Goal: Task Accomplishment & Management: Use online tool/utility

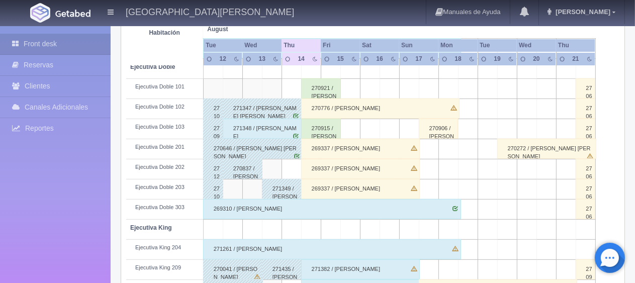
scroll to position [335, 0]
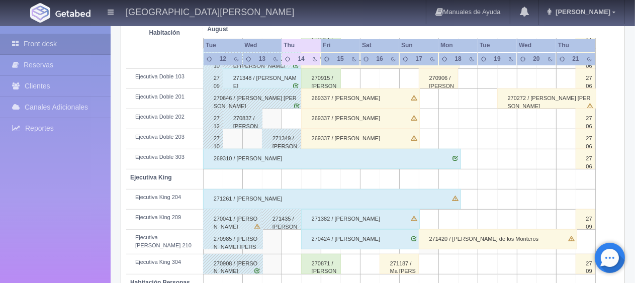
click at [357, 152] on div "269310 / [PERSON_NAME]" at bounding box center [332, 159] width 258 height 20
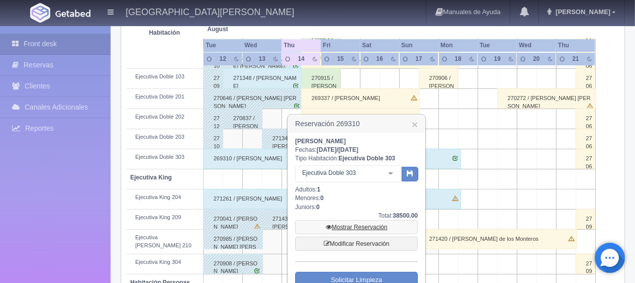
click at [378, 223] on link "Mostrar Reservación" at bounding box center [356, 227] width 123 height 14
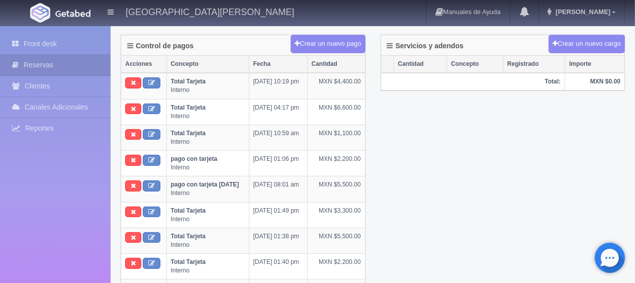
scroll to position [101, 0]
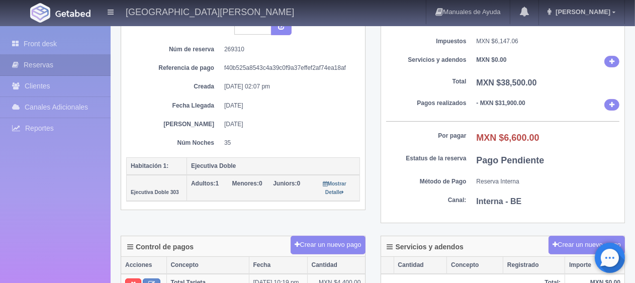
click at [218, 120] on dl "[PERSON_NAME] [DATE]" at bounding box center [243, 124] width 219 height 9
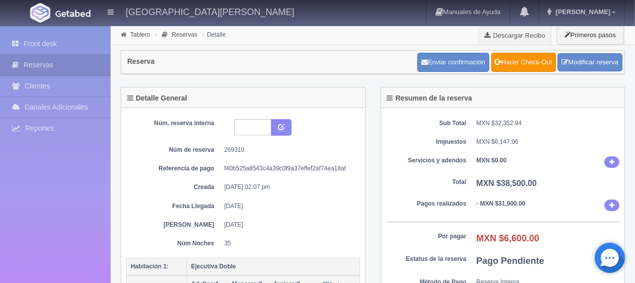
scroll to position [50, 0]
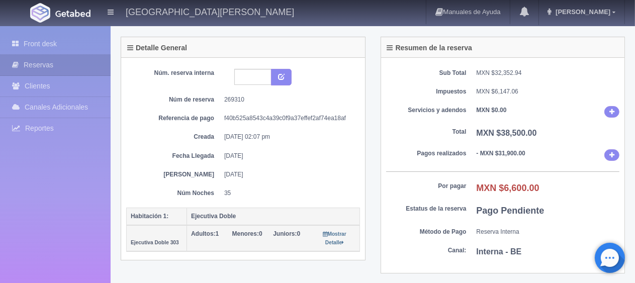
drag, startPoint x: 247, startPoint y: 176, endPoint x: 236, endPoint y: 220, distance: 45.6
click at [236, 217] on div "Núm. reserva interna Núm de reserva 269310 Referencia de pago f40b525a8543c4a39…" at bounding box center [243, 159] width 244 height 203
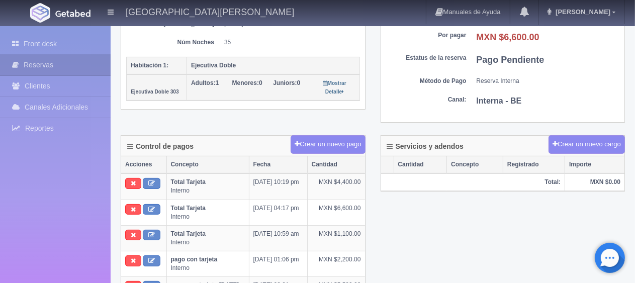
scroll to position [0, 0]
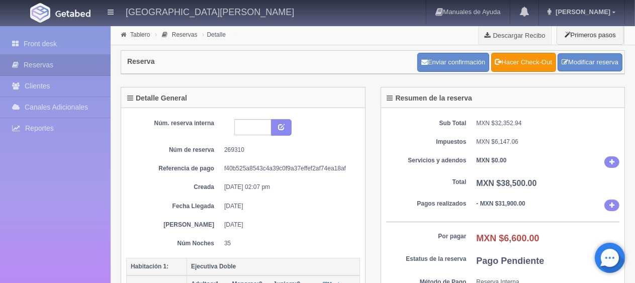
click at [359, 220] on div "Núm. reserva interna Núm de reserva 269310 Referencia de pago f40b525a8543c4a39…" at bounding box center [243, 183] width 234 height 129
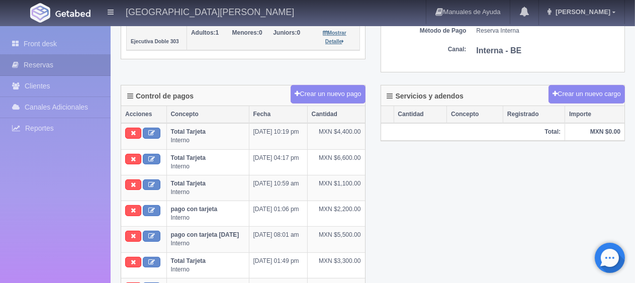
scroll to position [101, 0]
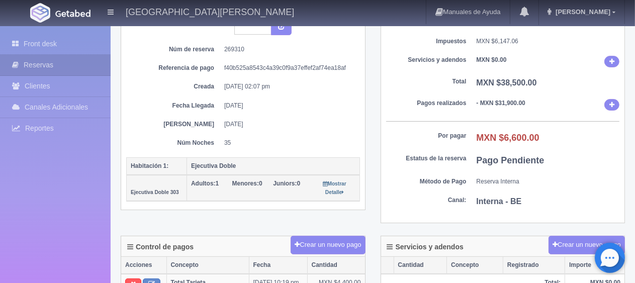
click at [276, 218] on div "Detalle General Núm. reserva interna Núm de reserva 269310 Referencia de pago f…" at bounding box center [243, 104] width 260 height 237
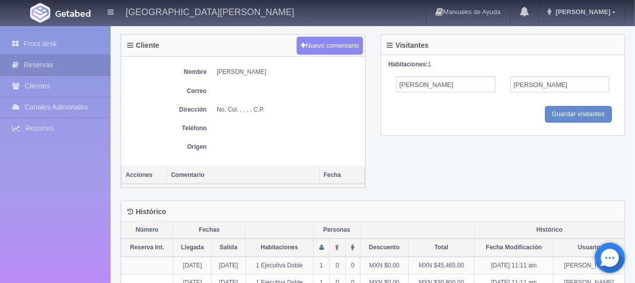
scroll to position [402, 0]
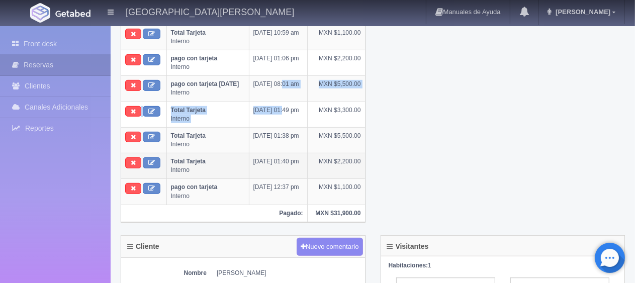
drag, startPoint x: 281, startPoint y: 140, endPoint x: 281, endPoint y: 172, distance: 31.7
click at [281, 162] on tbody "Total Tarjeta Interno [DATE] 10:19 pm MXN $4,400.00 Total Tarjeta Interno [DATE…" at bounding box center [243, 88] width 244 height 232
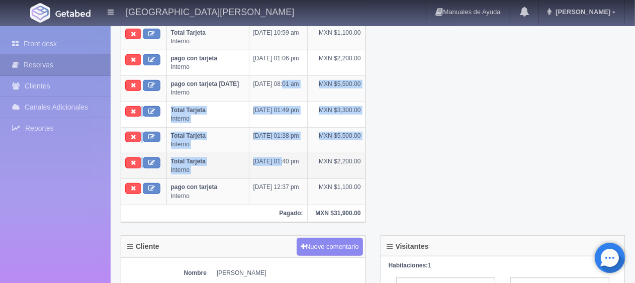
click at [281, 172] on td "[DATE] 01:40 pm" at bounding box center [278, 166] width 58 height 26
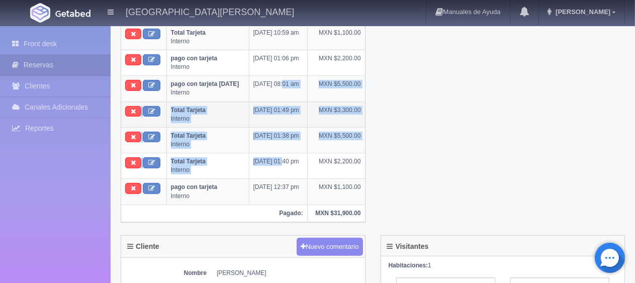
click at [306, 115] on td "[DATE] 01:49 pm" at bounding box center [278, 115] width 58 height 26
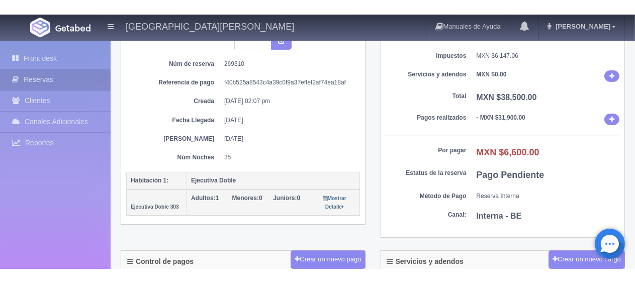
scroll to position [50, 0]
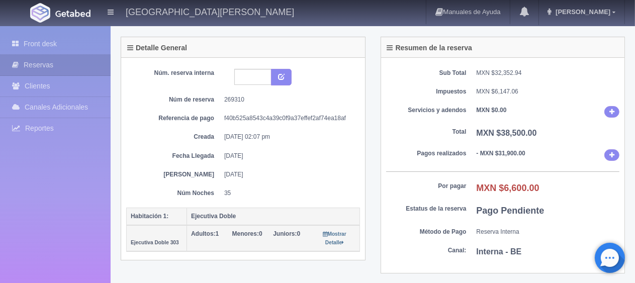
drag, startPoint x: 295, startPoint y: 176, endPoint x: 298, endPoint y: 218, distance: 42.4
click at [298, 218] on div "Núm. reserva interna Núm de reserva 269310 Referencia de pago f40b525a8543c4a39…" at bounding box center [243, 159] width 244 height 203
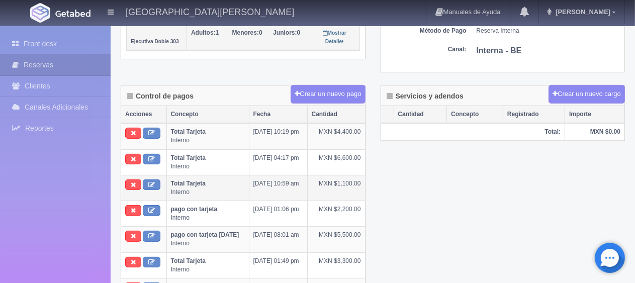
scroll to position [0, 0]
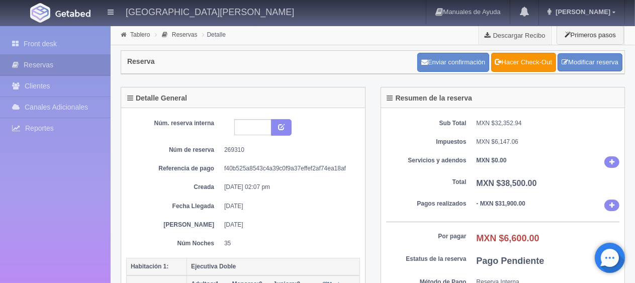
click at [282, 164] on dd "f40b525a8543c4a39c0f9a37effef2af74ea18af" at bounding box center [288, 168] width 128 height 9
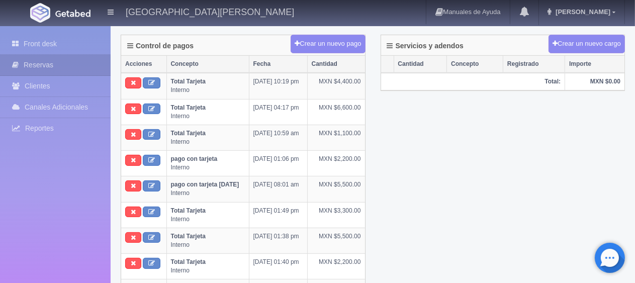
scroll to position [352, 0]
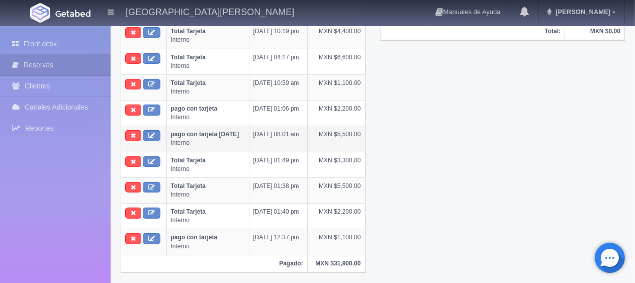
drag, startPoint x: 344, startPoint y: 164, endPoint x: 228, endPoint y: 146, distance: 117.1
click at [228, 146] on tbody "Total Tarjeta Interno [DATE] 10:19 pm MXN $4,400.00 Total Tarjeta Interno [DATE…" at bounding box center [243, 139] width 244 height 232
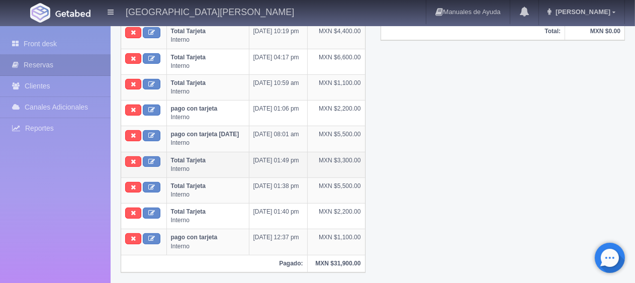
click at [306, 158] on td "[DATE] 01:49 pm" at bounding box center [278, 165] width 58 height 26
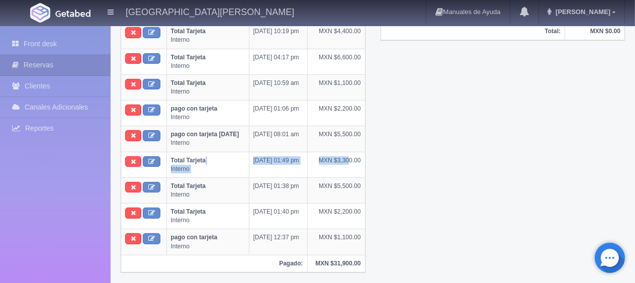
drag, startPoint x: 251, startPoint y: 152, endPoint x: 368, endPoint y: 159, distance: 116.9
click at [362, 159] on tr "Total Tarjeta Interno [DATE] 01:49 pm MXN $3,300.00" at bounding box center [243, 165] width 244 height 26
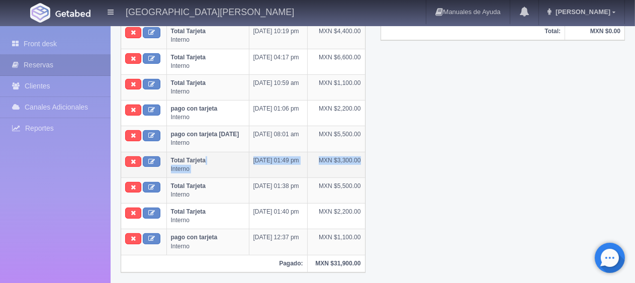
click at [353, 165] on td "MXN $3,300.00" at bounding box center [335, 165] width 57 height 26
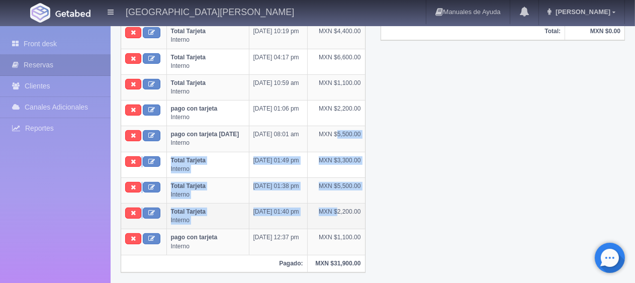
drag, startPoint x: 338, startPoint y: 143, endPoint x: 338, endPoint y: 215, distance: 72.4
click at [338, 215] on tbody "Total Tarjeta Interno [DATE] 10:19 pm MXN $4,400.00 Total Tarjeta Interno [DATE…" at bounding box center [243, 139] width 244 height 232
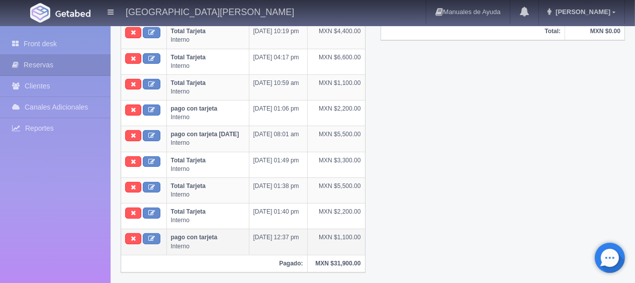
click at [338, 232] on td "MXN $1,100.00" at bounding box center [335, 242] width 57 height 26
click at [352, 182] on td "MXN $5,500.00" at bounding box center [335, 191] width 57 height 26
drag, startPoint x: 358, startPoint y: 163, endPoint x: 179, endPoint y: 138, distance: 180.8
click at [179, 138] on tbody "Total Tarjeta Interno [DATE] 10:19 pm MXN $4,400.00 Total Tarjeta Interno [DATE…" at bounding box center [243, 139] width 244 height 232
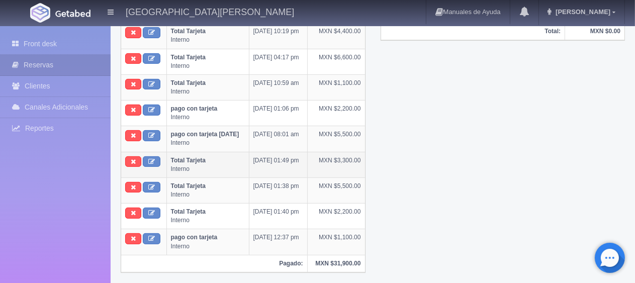
click at [312, 169] on td "MXN $3,300.00" at bounding box center [335, 165] width 57 height 26
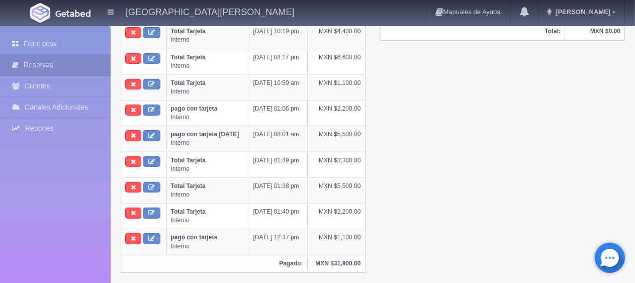
click at [406, 89] on div "Control de pagos Crear un nuevo pago Acciones Concepto Fecha Cantidad Total Tar…" at bounding box center [373, 134] width 520 height 301
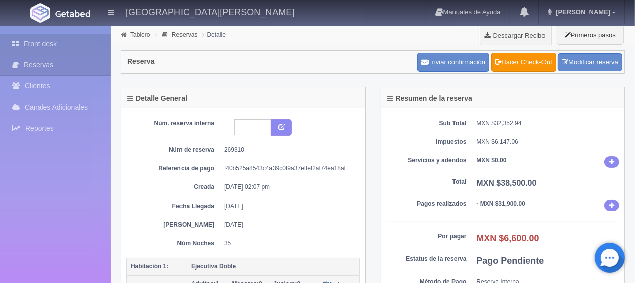
click at [64, 35] on link "Front desk" at bounding box center [55, 44] width 111 height 21
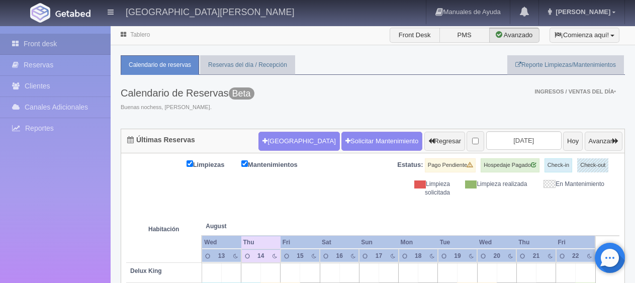
click at [489, 102] on div "Calendario de Reservas Beta Buenas nochess, [PERSON_NAME]. Ingresos / Ventas de…" at bounding box center [373, 102] width 505 height 54
click at [535, 141] on input "[DATE]" at bounding box center [523, 140] width 75 height 19
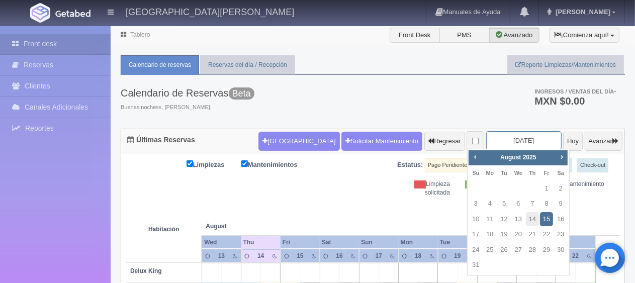
scroll to position [50, 0]
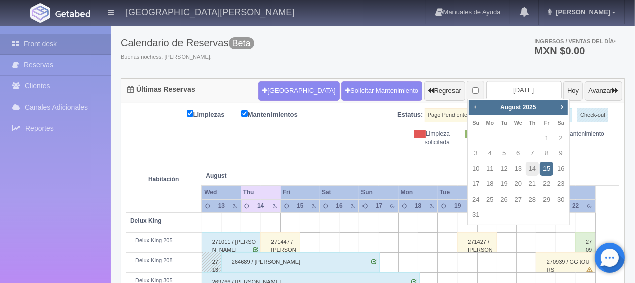
click at [475, 108] on span "Prev" at bounding box center [475, 107] width 8 height 8
click at [493, 164] on link "14" at bounding box center [489, 169] width 13 height 15
type input "[DATE]"
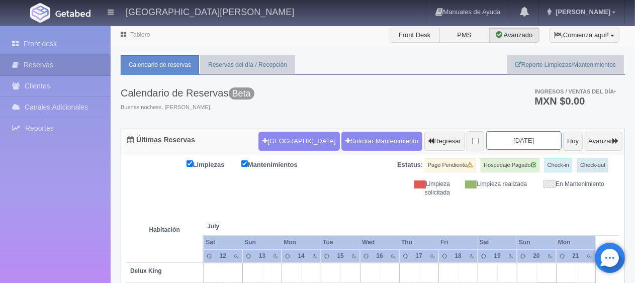
click at [517, 140] on input "[DATE]" at bounding box center [523, 140] width 75 height 19
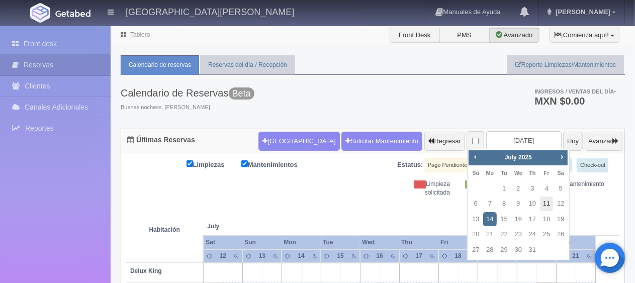
click at [547, 204] on link "11" at bounding box center [546, 204] width 13 height 15
type input "2025-07-11"
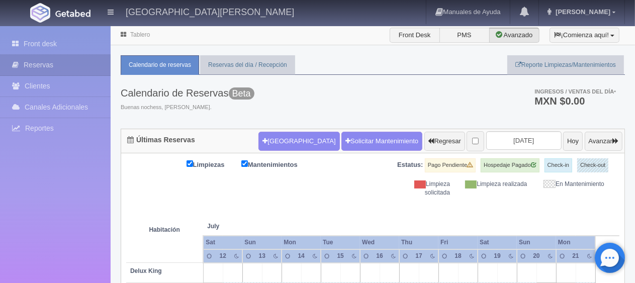
scroll to position [252, 0]
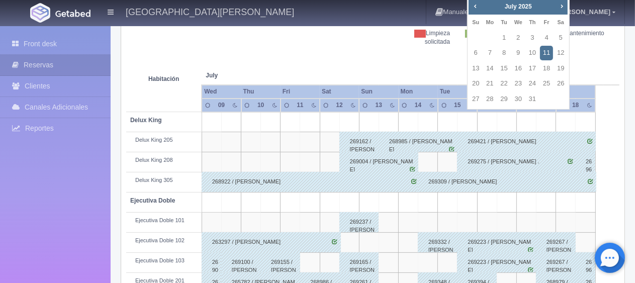
scroll to position [0, 0]
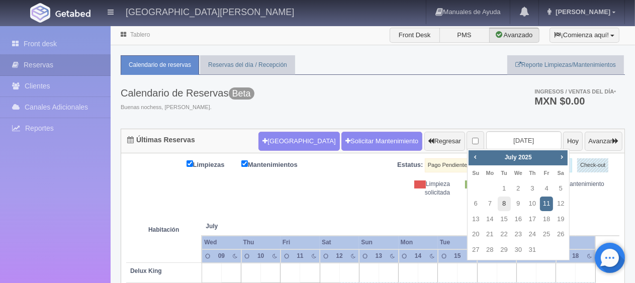
click at [503, 202] on link "8" at bounding box center [504, 204] width 13 height 15
type input "[DATE]"
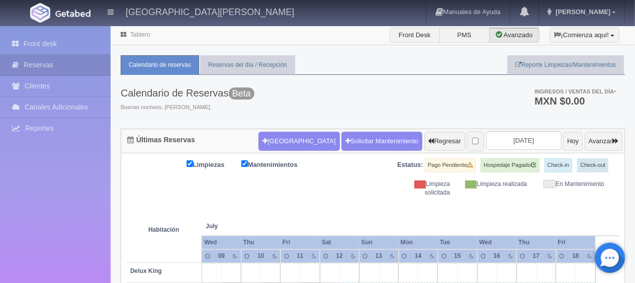
scroll to position [151, 0]
click at [531, 132] on input "[DATE]" at bounding box center [523, 140] width 75 height 19
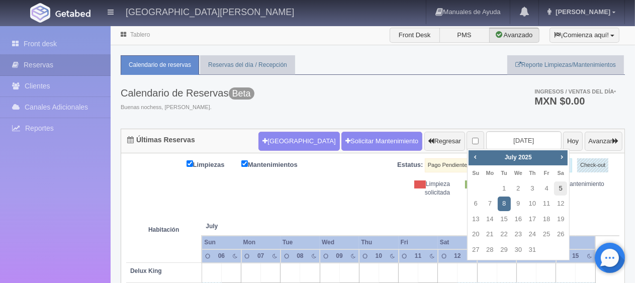
click at [557, 188] on link "5" at bounding box center [560, 189] width 13 height 15
type input "2025-07-05"
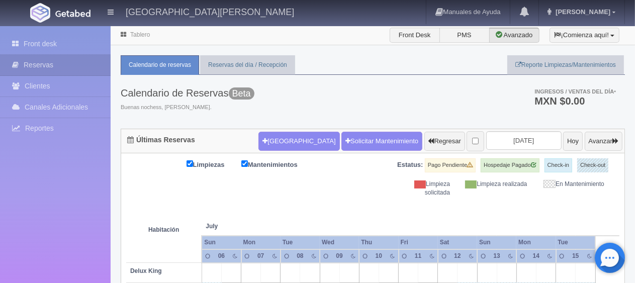
scroll to position [201, 0]
click at [539, 140] on input "2025-07-05" at bounding box center [523, 140] width 75 height 19
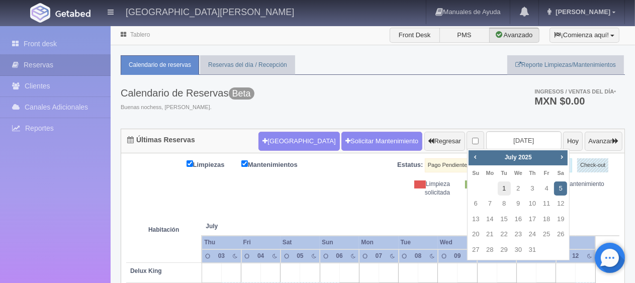
click at [504, 190] on link "1" at bounding box center [504, 189] width 13 height 15
type input "2025-07-01"
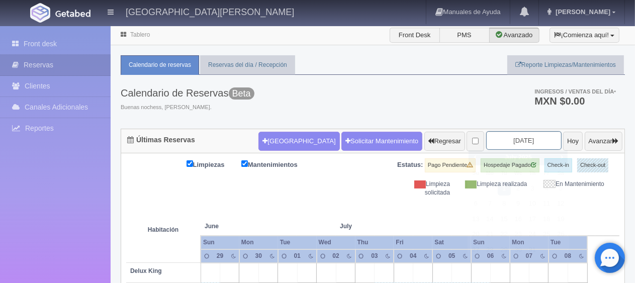
click at [520, 142] on input "[DATE]" at bounding box center [523, 140] width 75 height 19
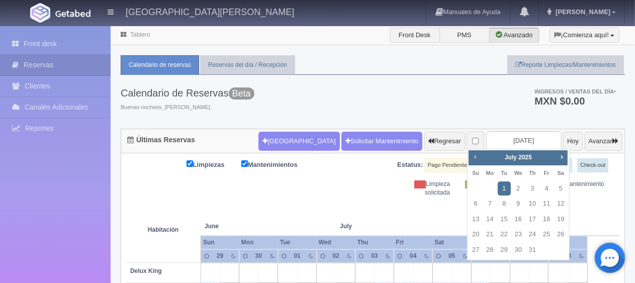
click at [476, 155] on span "Prev" at bounding box center [475, 157] width 8 height 8
click at [549, 234] on link "27" at bounding box center [546, 234] width 13 height 15
type input "[DATE]"
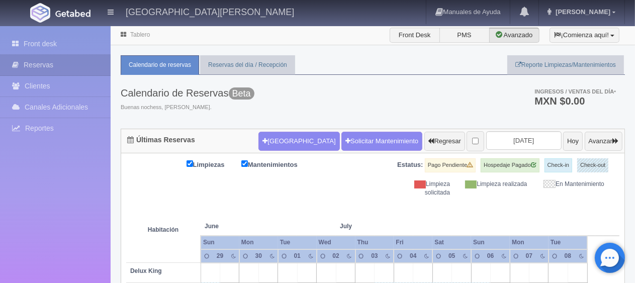
scroll to position [201, 0]
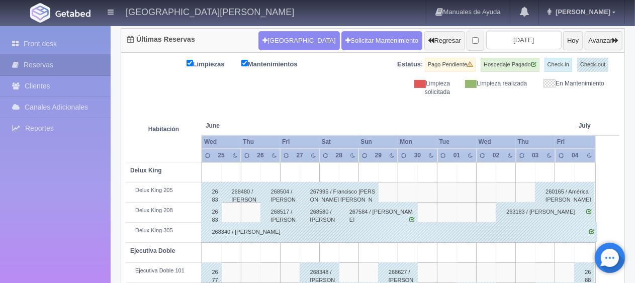
scroll to position [50, 0]
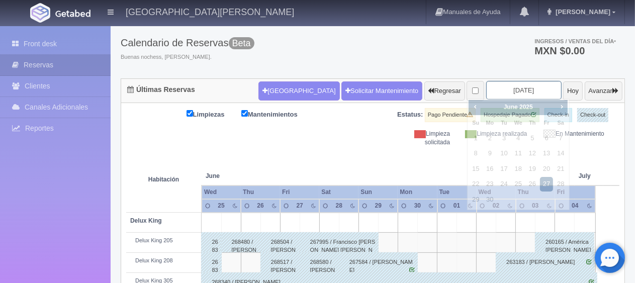
click at [530, 88] on input "2025-06-27" at bounding box center [523, 90] width 75 height 19
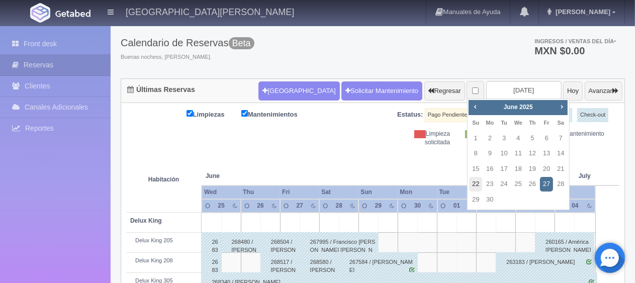
click at [476, 183] on link "22" at bounding box center [475, 184] width 13 height 15
type input "2025-06-22"
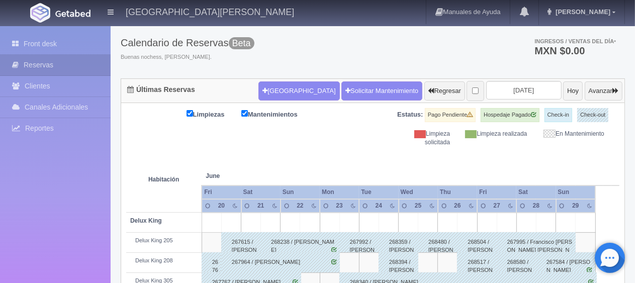
scroll to position [201, 0]
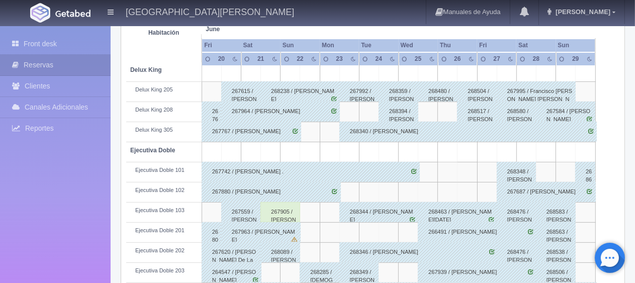
click at [382, 126] on div "268340 / [PERSON_NAME]" at bounding box center [469, 132] width 258 height 20
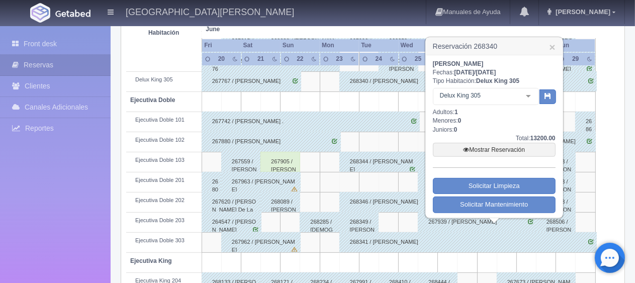
scroll to position [151, 0]
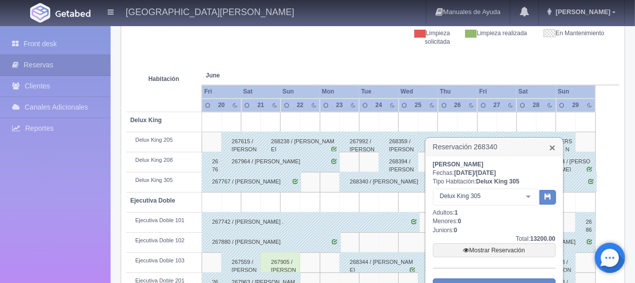
click at [551, 148] on link "×" at bounding box center [552, 147] width 6 height 11
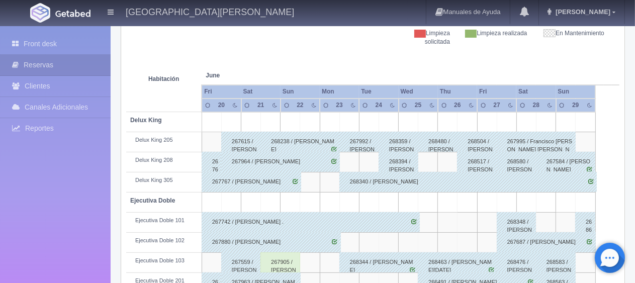
scroll to position [201, 0]
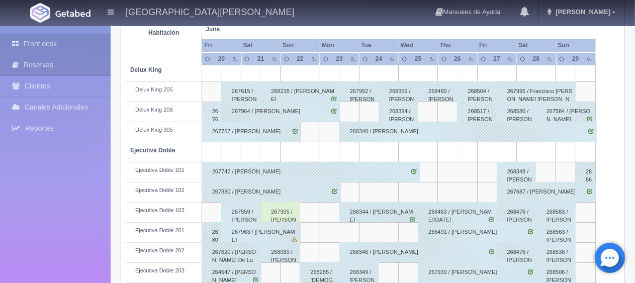
click at [53, 38] on link "Front desk" at bounding box center [55, 44] width 111 height 21
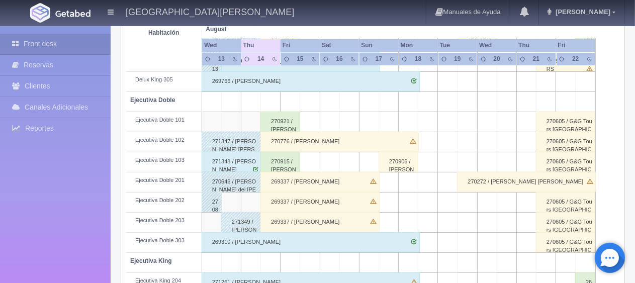
scroll to position [252, 0]
click at [173, 217] on div "Ejecutiva Doble 203" at bounding box center [163, 221] width 67 height 8
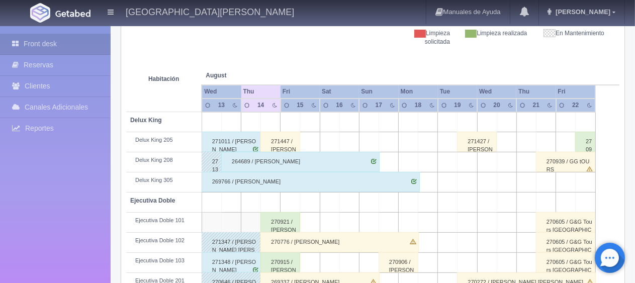
click at [376, 180] on div "269766 / [PERSON_NAME]" at bounding box center [311, 182] width 218 height 20
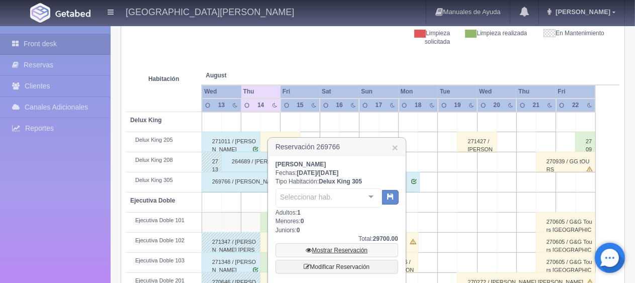
scroll to position [252, 0]
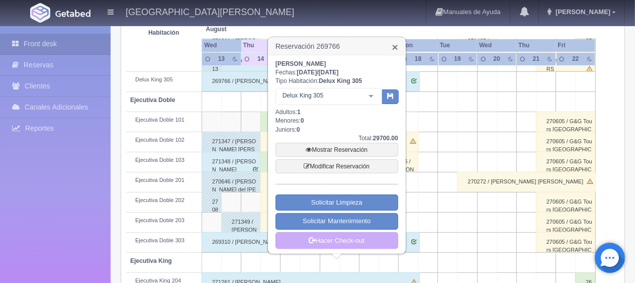
click at [396, 46] on link "×" at bounding box center [395, 47] width 6 height 11
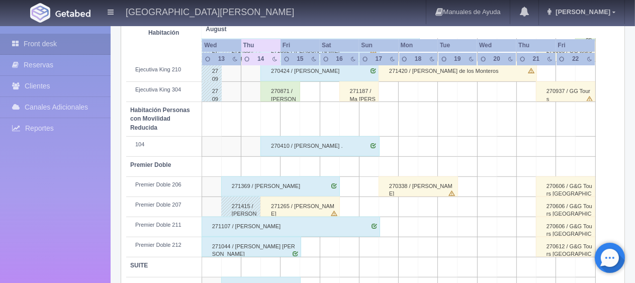
scroll to position [302, 0]
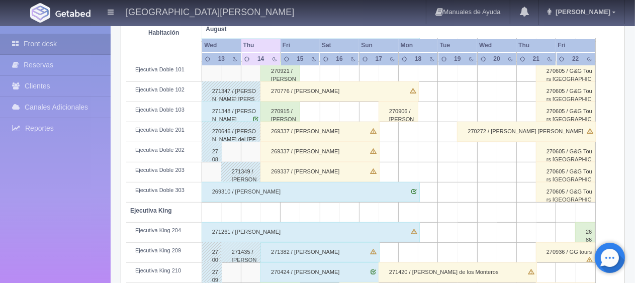
click at [295, 203] on td at bounding box center [291, 213] width 20 height 20
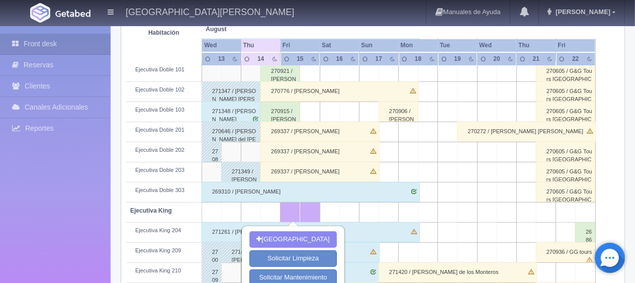
click at [306, 192] on div "269310 / [PERSON_NAME]" at bounding box center [311, 192] width 218 height 20
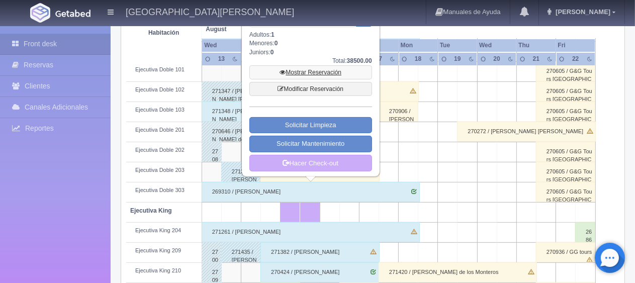
click at [315, 74] on link "Mostrar Reservación" at bounding box center [310, 72] width 123 height 14
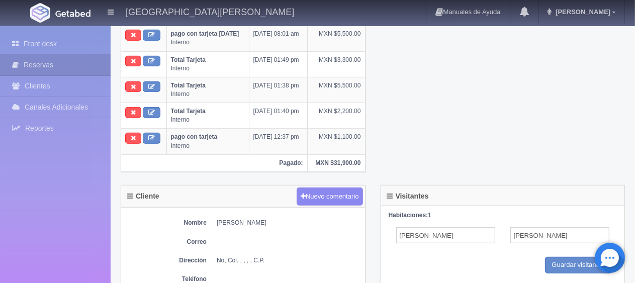
scroll to position [402, 0]
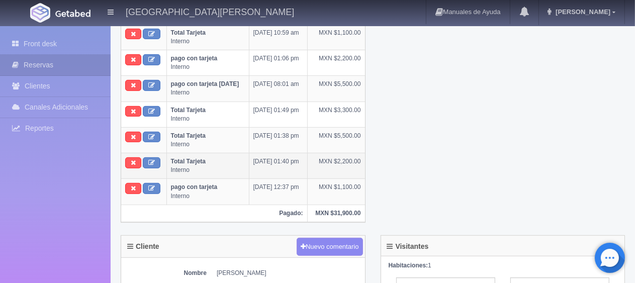
click at [360, 161] on td "MXN $2,200.00" at bounding box center [335, 166] width 57 height 26
drag, startPoint x: 360, startPoint y: 161, endPoint x: 237, endPoint y: 155, distance: 122.9
click at [239, 155] on tr "Total Tarjeta Interno [DATE] 01:40 pm MXN $2,200.00" at bounding box center [243, 166] width 244 height 26
click at [343, 175] on td "MXN $2,200.00" at bounding box center [335, 166] width 57 height 26
click at [360, 172] on td "MXN $2,200.00" at bounding box center [335, 166] width 57 height 26
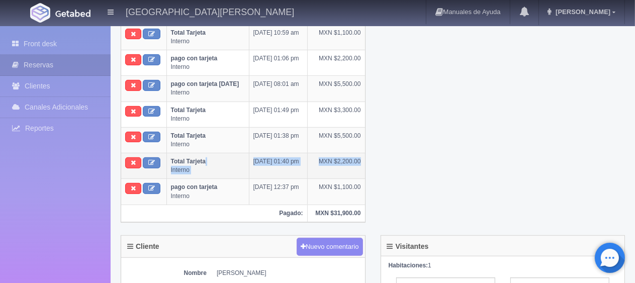
click at [357, 175] on td "MXN $2,200.00" at bounding box center [335, 166] width 57 height 26
drag, startPoint x: 360, startPoint y: 164, endPoint x: 208, endPoint y: 154, distance: 152.2
click at [208, 154] on tr "Total Tarjeta Interno [DATE] 01:40 pm MXN $2,200.00" at bounding box center [243, 166] width 244 height 26
click at [350, 171] on td "MXN $2,200.00" at bounding box center [335, 166] width 57 height 26
click at [352, 175] on td "MXN $2,200.00" at bounding box center [335, 166] width 57 height 26
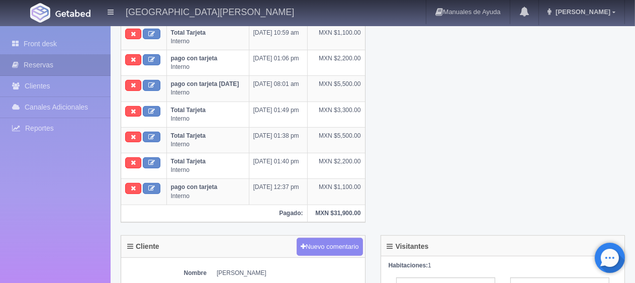
click at [382, 138] on div "Control de pagos Crear un nuevo pago Acciones Concepto Fecha Cantidad Total Tar…" at bounding box center [373, 84] width 520 height 301
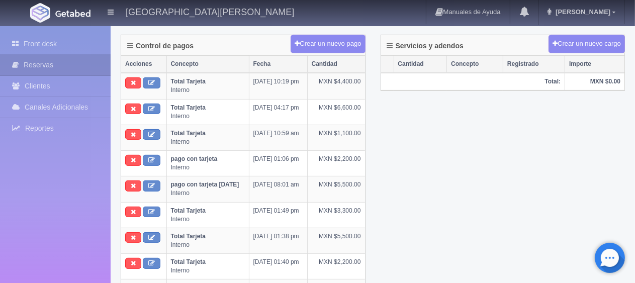
scroll to position [453, 0]
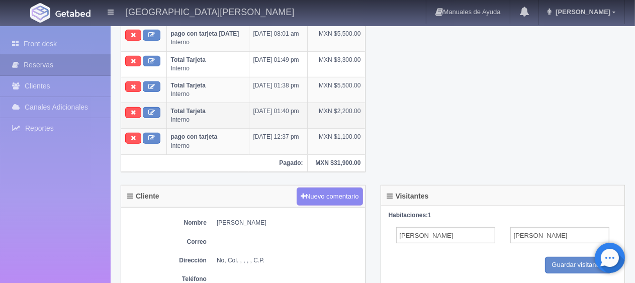
click at [352, 109] on td "MXN $2,200.00" at bounding box center [335, 116] width 57 height 26
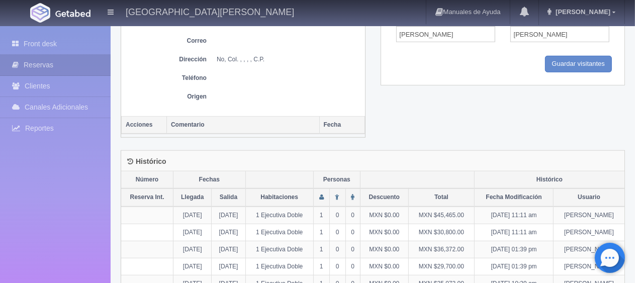
scroll to position [402, 0]
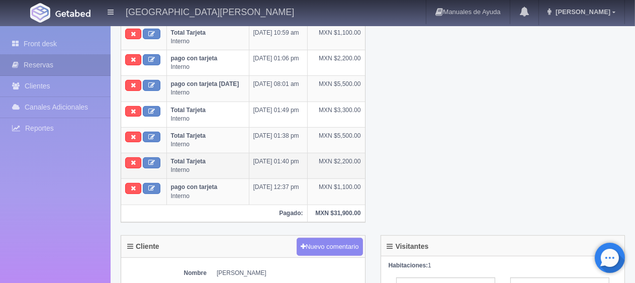
click at [341, 174] on td "MXN $2,200.00" at bounding box center [335, 166] width 57 height 26
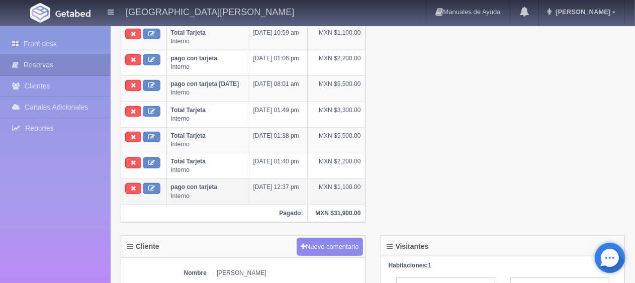
click at [353, 194] on td "MXN $1,100.00" at bounding box center [335, 192] width 57 height 26
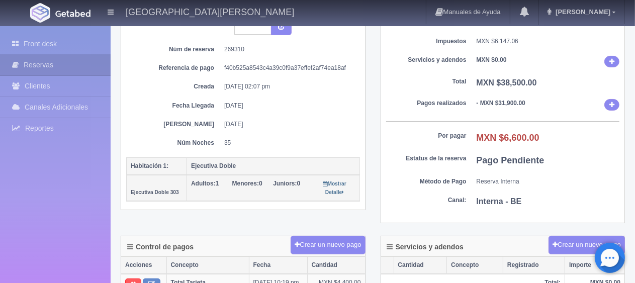
scroll to position [0, 0]
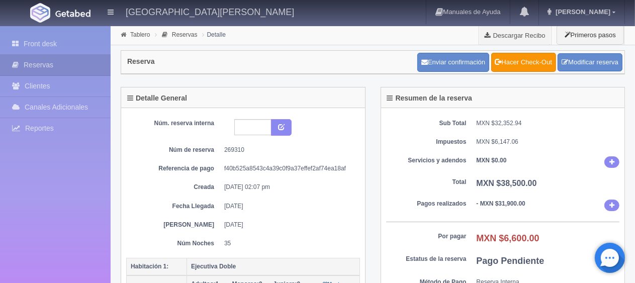
drag, startPoint x: 401, startPoint y: 160, endPoint x: 273, endPoint y: 143, distance: 129.4
click at [401, 160] on dt "Servicios y adendos" at bounding box center [426, 160] width 80 height 9
click at [67, 43] on link "Front desk" at bounding box center [55, 44] width 111 height 21
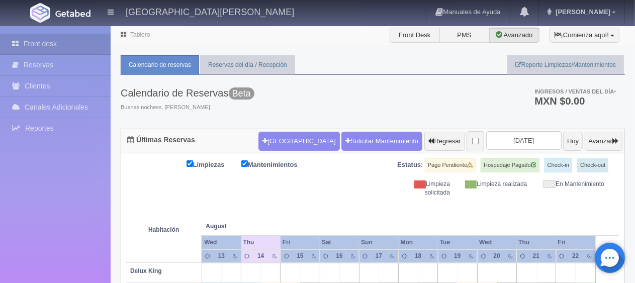
scroll to position [252, 0]
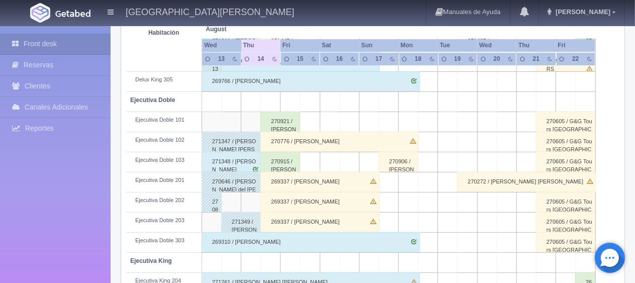
click at [288, 123] on div "270921 / [PERSON_NAME] [PERSON_NAME]" at bounding box center [281, 122] width 40 height 20
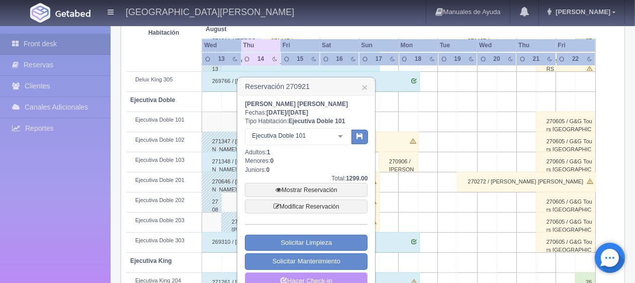
scroll to position [302, 0]
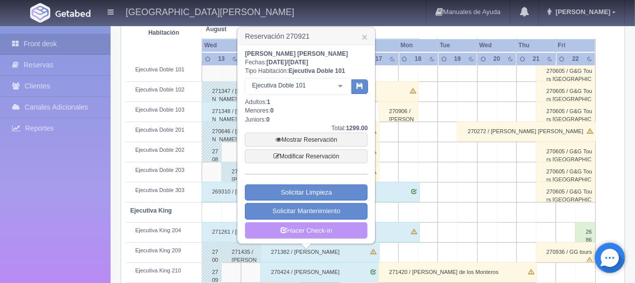
click at [314, 231] on link "Hacer Check-in" at bounding box center [306, 230] width 123 height 17
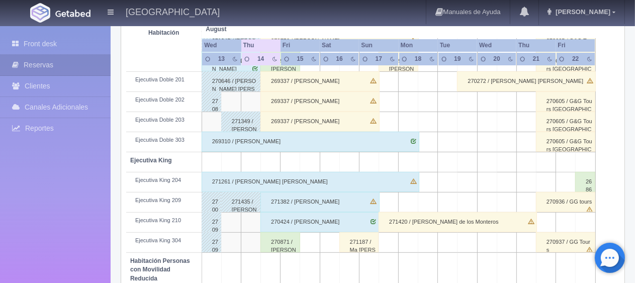
scroll to position [302, 0]
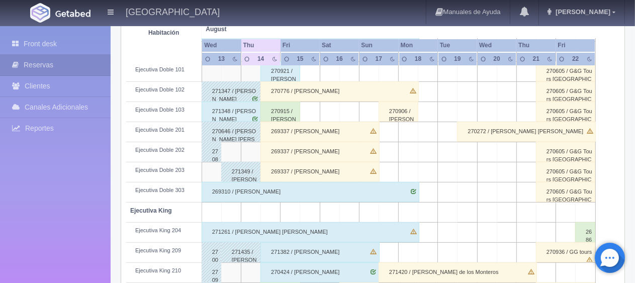
click at [290, 107] on div "270915 / [PERSON_NAME]" at bounding box center [281, 112] width 40 height 20
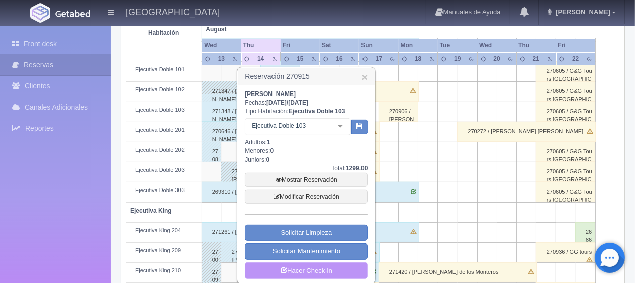
click at [312, 271] on link "Hacer Check-in" at bounding box center [306, 271] width 123 height 17
